Goal: Task Accomplishment & Management: Manage account settings

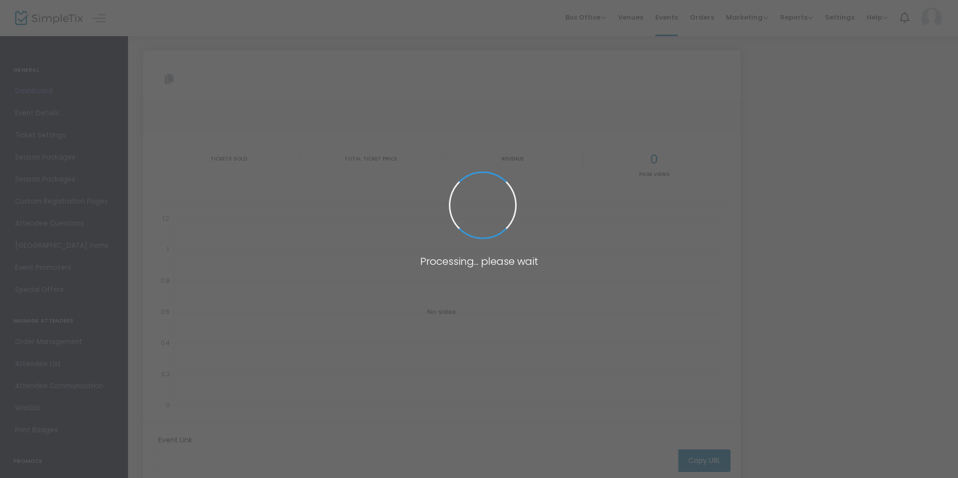
type input "[URL][DOMAIN_NAME][PERSON_NAME]"
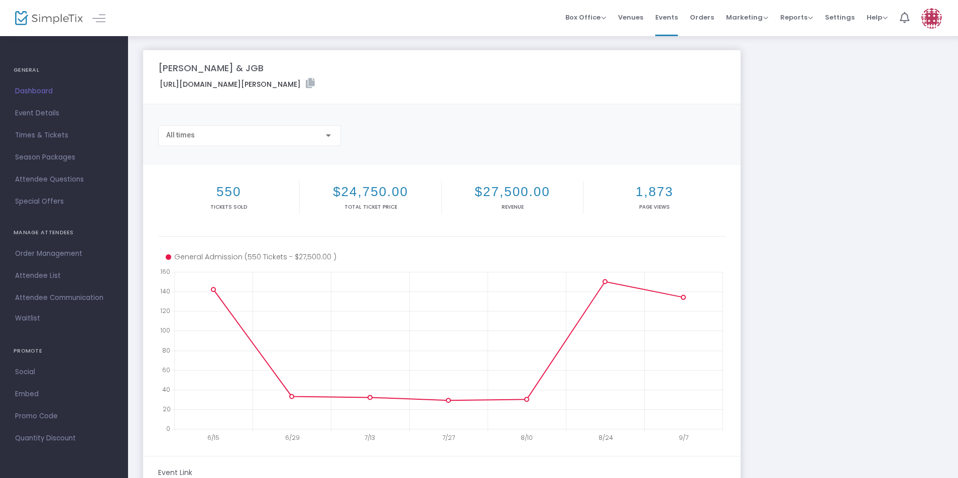
click at [38, 18] on img at bounding box center [49, 18] width 68 height 15
